Goal: Information Seeking & Learning: Find specific fact

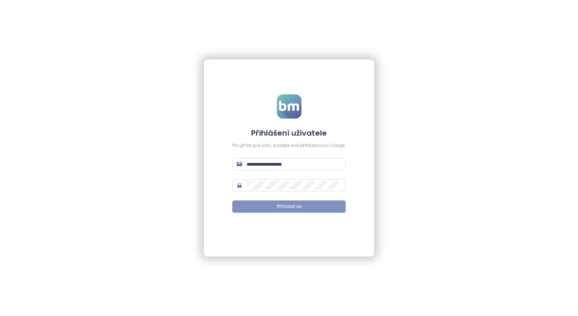
type input "**********"
click at [280, 205] on span "Přihlásit se" at bounding box center [289, 206] width 25 height 7
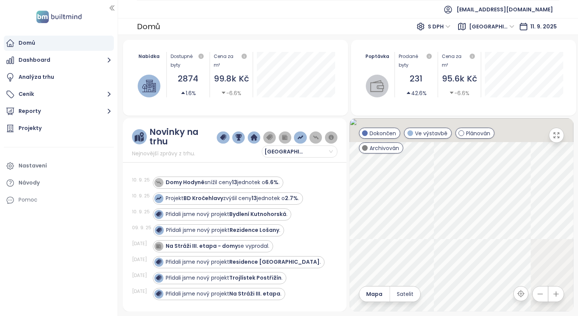
click at [28, 44] on div "Domů" at bounding box center [27, 42] width 17 height 9
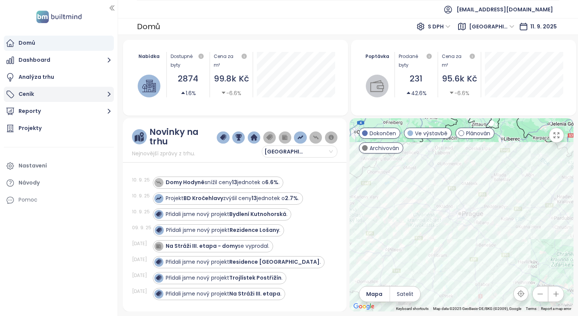
click at [26, 91] on button "Ceník" at bounding box center [59, 94] width 110 height 15
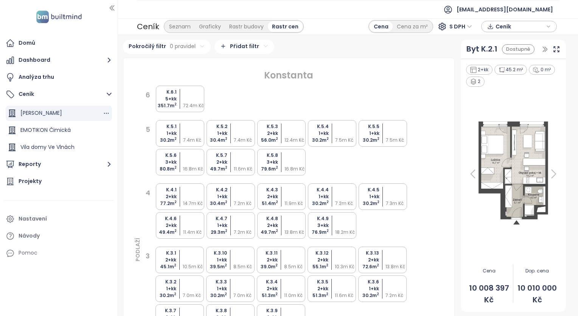
click at [43, 112] on span "[PERSON_NAME]" at bounding box center [41, 113] width 42 height 8
click at [43, 110] on span "[PERSON_NAME]" at bounding box center [41, 113] width 42 height 8
click at [44, 110] on span "[PERSON_NAME]" at bounding box center [41, 113] width 42 height 8
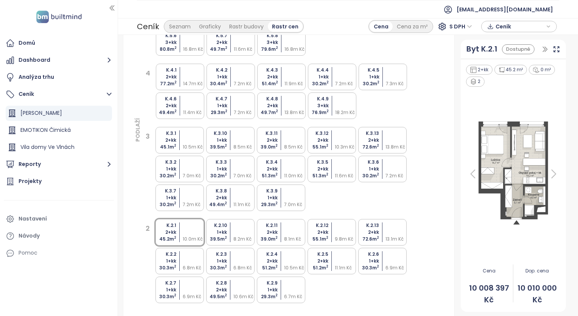
scroll to position [151, 0]
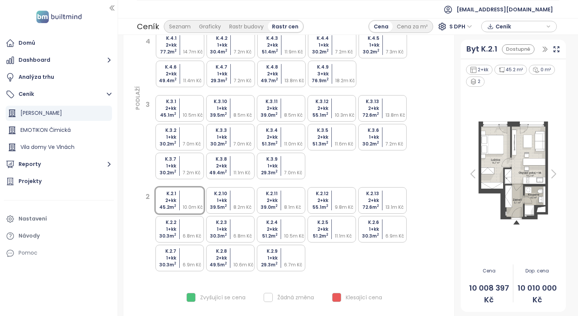
click at [285, 196] on div at bounding box center [295, 193] width 22 height 7
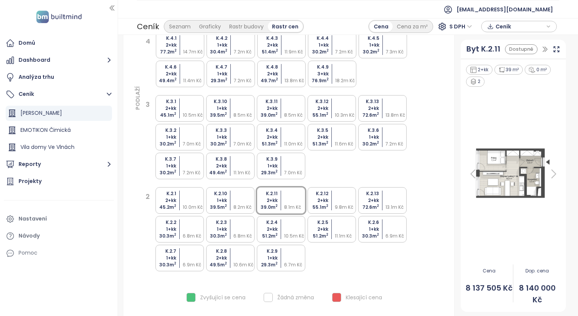
click at [343, 202] on div at bounding box center [346, 200] width 22 height 7
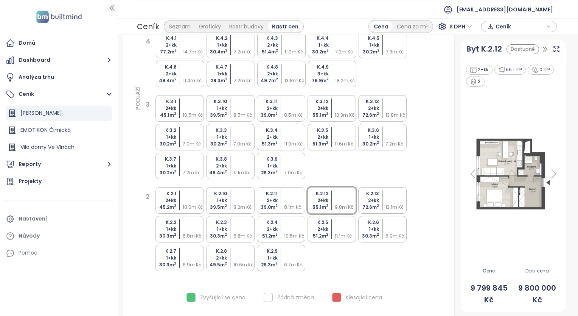
click at [186, 204] on div "10.0m Kč" at bounding box center [194, 207] width 22 height 7
